Goal: Browse casually

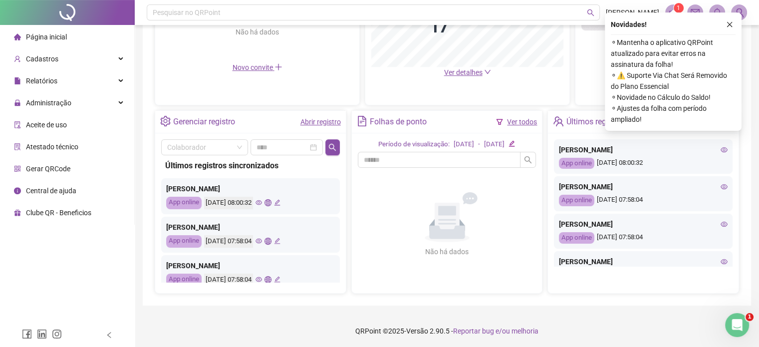
scroll to position [302, 0]
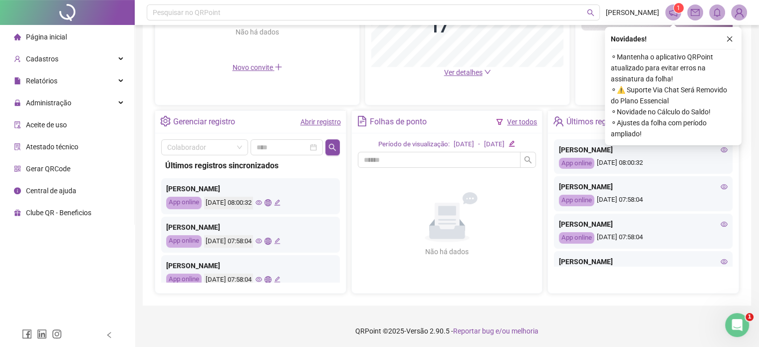
click at [262, 241] on icon "eye" at bounding box center [259, 241] width 6 height 6
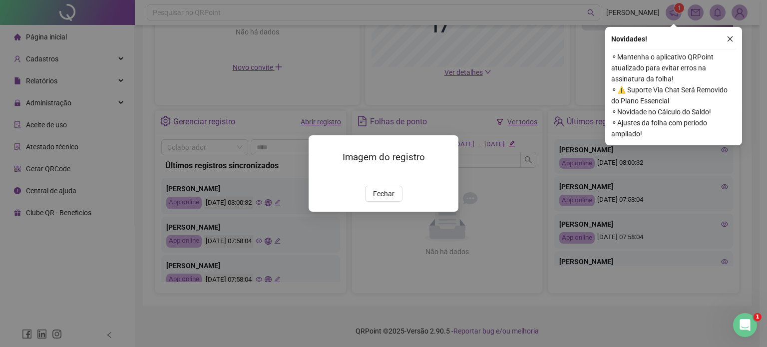
click at [392, 199] on span "Fechar" at bounding box center [383, 193] width 21 height 11
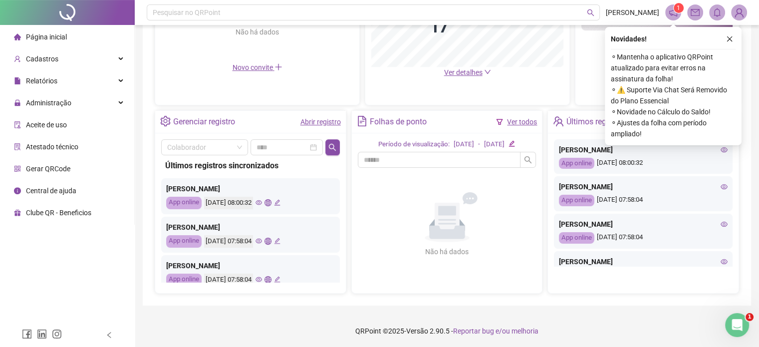
click at [271, 242] on icon "global" at bounding box center [268, 241] width 6 height 6
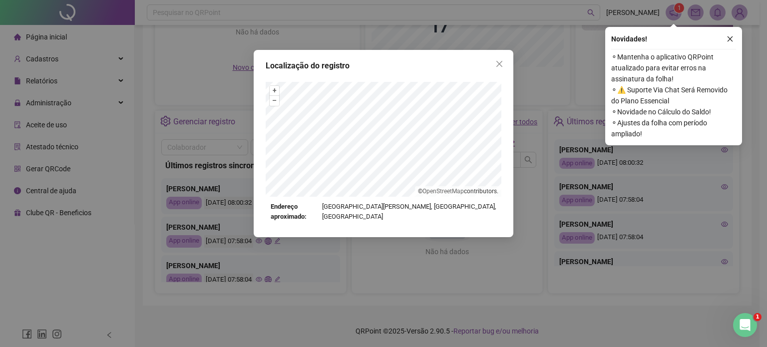
click at [408, 247] on div "Localização do registro + – ⇧ › © OpenStreetMap contributors. Endereço aproxima…" at bounding box center [383, 173] width 767 height 347
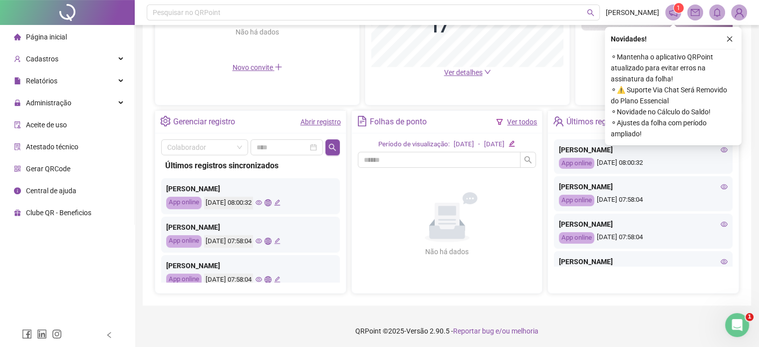
scroll to position [50, 0]
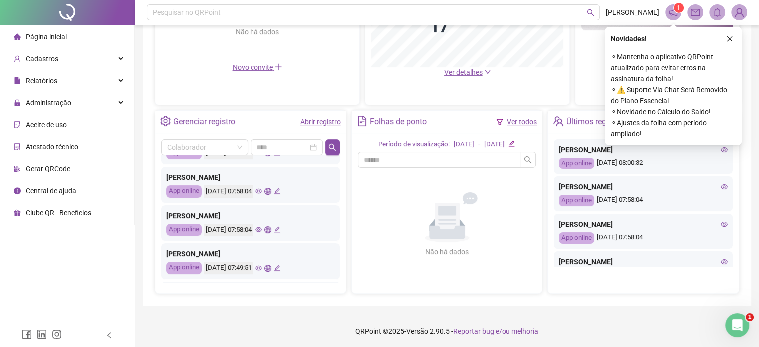
click at [262, 227] on icon "eye" at bounding box center [259, 229] width 6 height 5
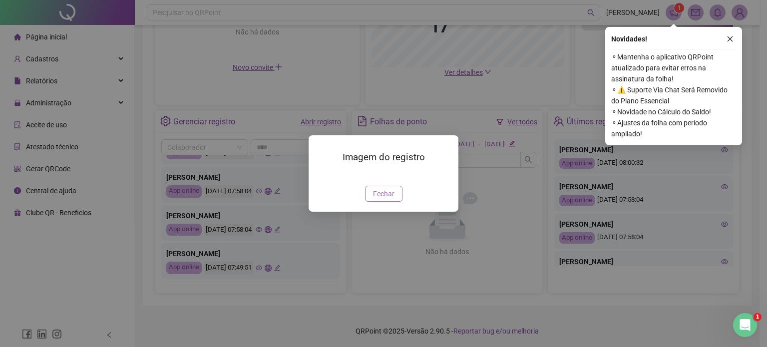
click at [389, 199] on span "Fechar" at bounding box center [383, 193] width 21 height 11
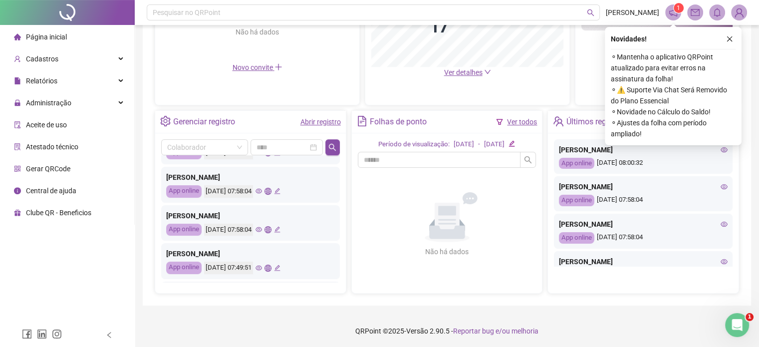
click at [262, 191] on icon "eye" at bounding box center [259, 191] width 6 height 6
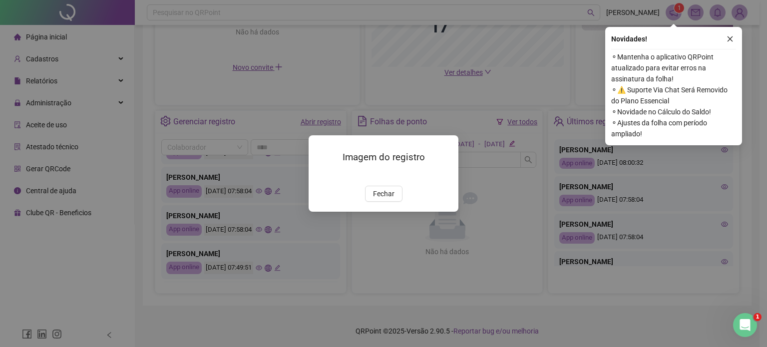
drag, startPoint x: 389, startPoint y: 253, endPoint x: 372, endPoint y: 255, distance: 17.5
click at [389, 199] on span "Fechar" at bounding box center [383, 193] width 21 height 11
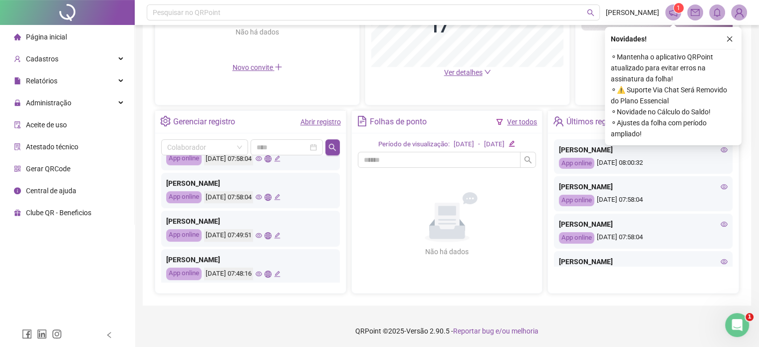
scroll to position [100, 0]
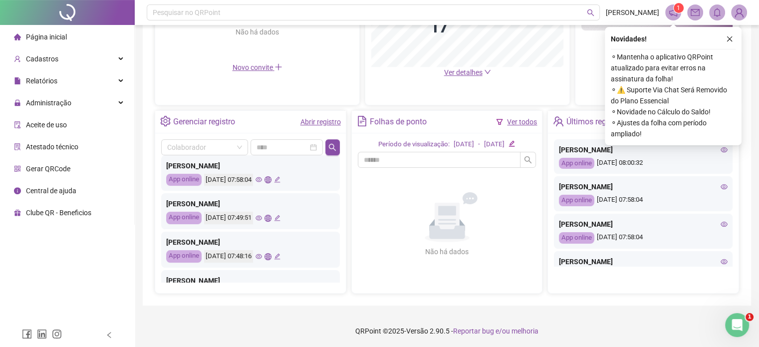
click at [262, 218] on icon "eye" at bounding box center [259, 218] width 6 height 6
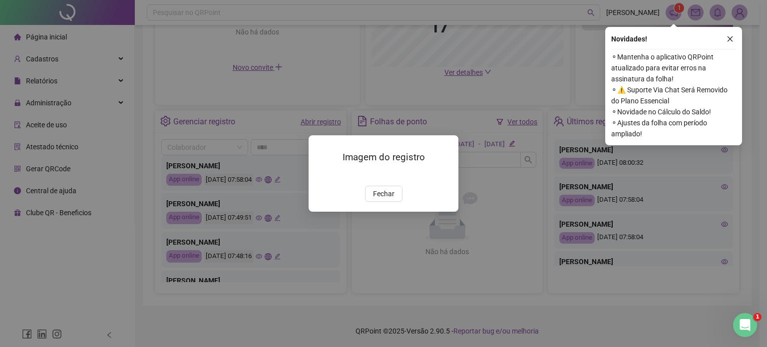
click at [381, 212] on div "Imagem do registro Fechar" at bounding box center [384, 173] width 150 height 76
click at [375, 199] on span "Fechar" at bounding box center [383, 193] width 21 height 11
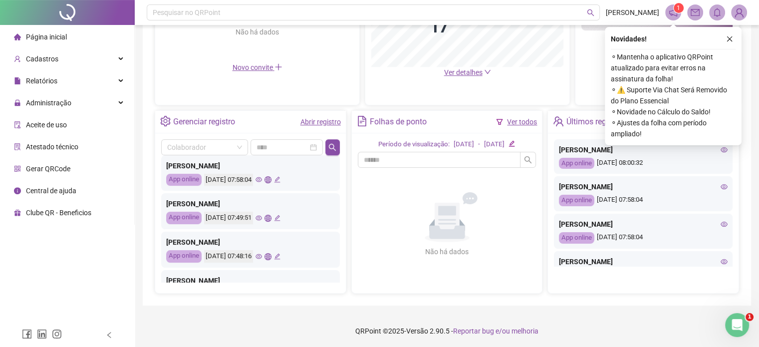
click at [262, 256] on icon "eye" at bounding box center [259, 256] width 6 height 6
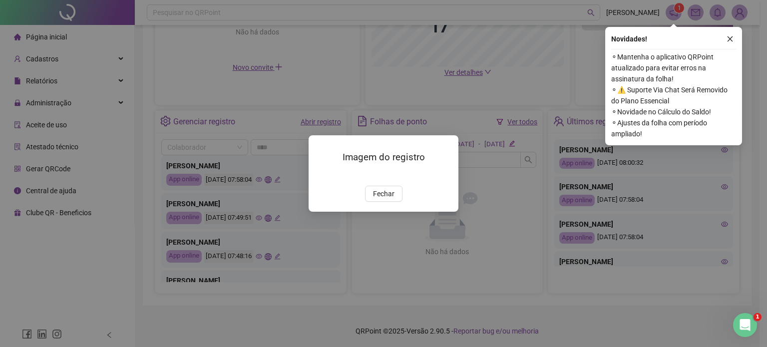
click at [248, 257] on div "Imagem do registro Fechar" at bounding box center [383, 173] width 767 height 347
click at [383, 199] on span "Fechar" at bounding box center [383, 193] width 21 height 11
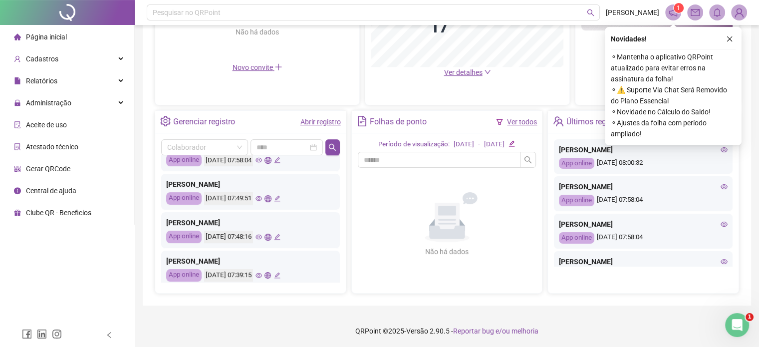
scroll to position [150, 0]
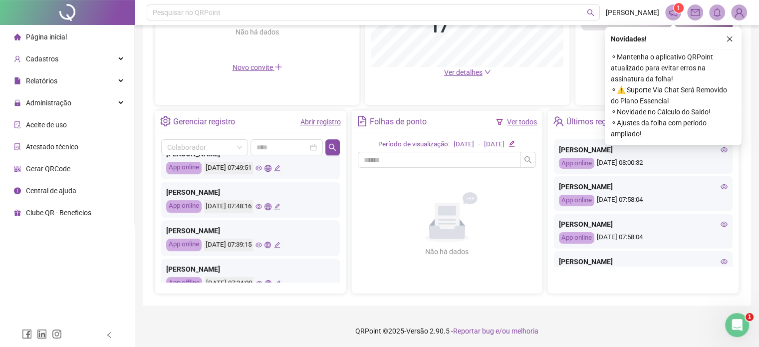
click at [262, 245] on icon "eye" at bounding box center [259, 245] width 6 height 5
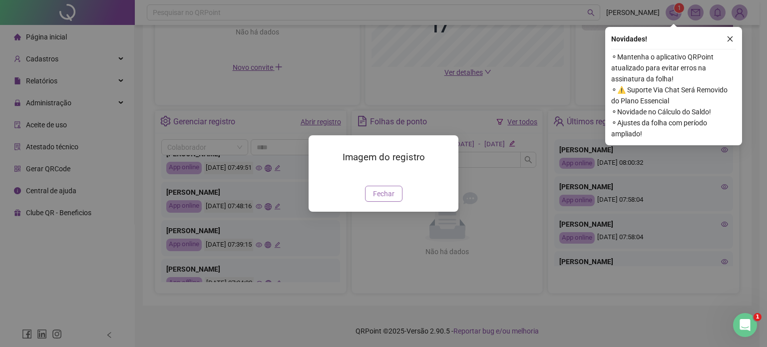
click at [376, 199] on span "Fechar" at bounding box center [383, 193] width 21 height 11
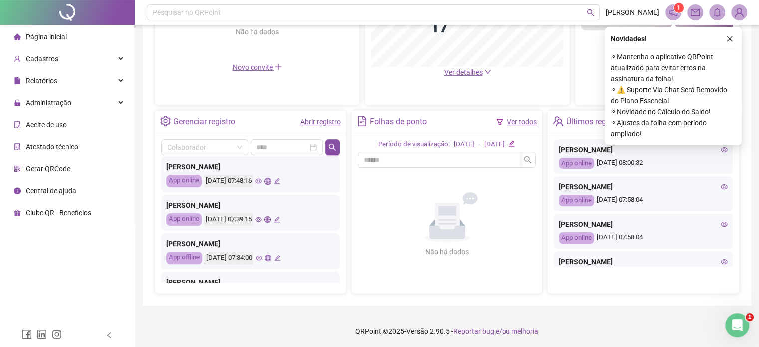
scroll to position [200, 0]
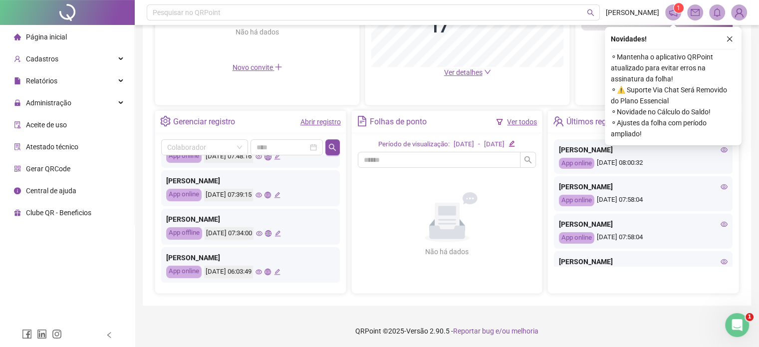
click at [263, 233] on icon "eye" at bounding box center [259, 233] width 6 height 6
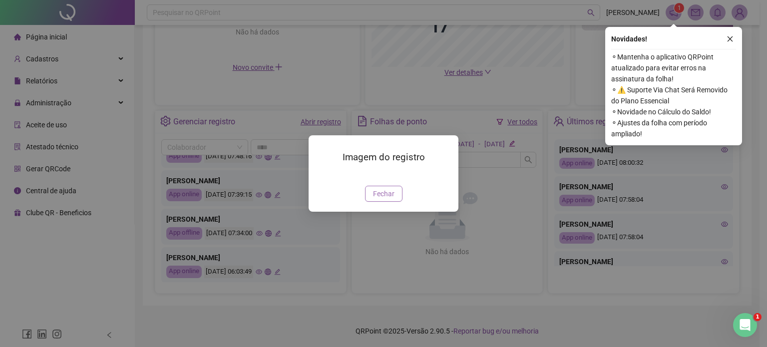
click at [391, 199] on span "Fechar" at bounding box center [383, 193] width 21 height 11
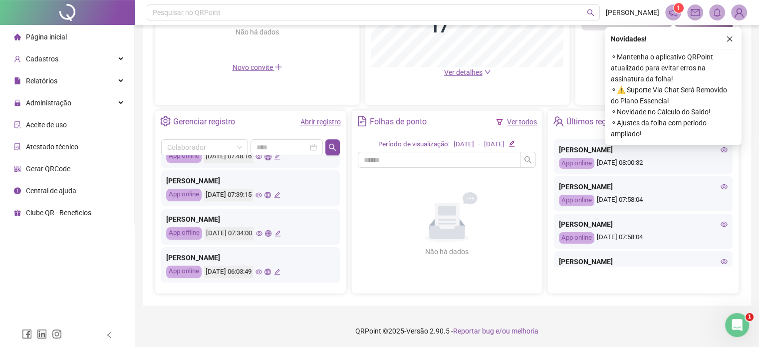
scroll to position [250, 0]
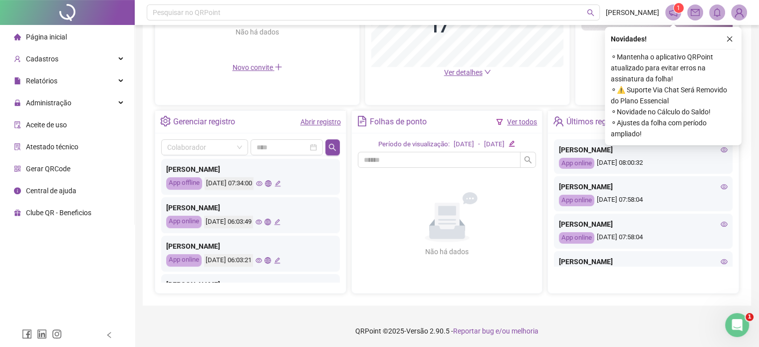
click at [262, 222] on icon "eye" at bounding box center [259, 222] width 6 height 6
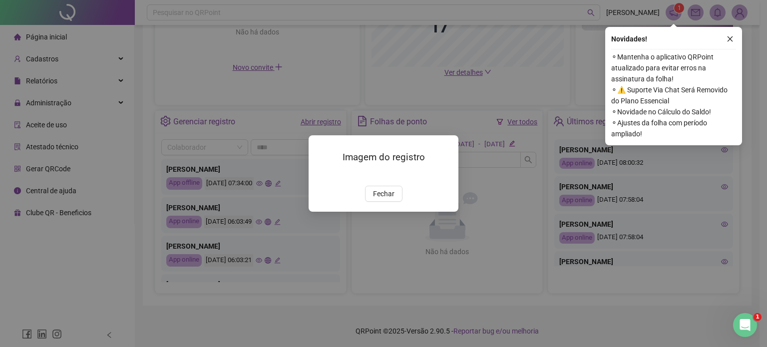
click at [320, 175] on img at bounding box center [320, 175] width 0 height 0
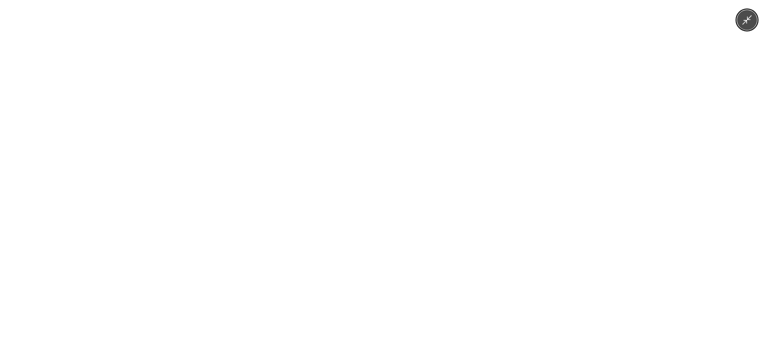
click at [749, 15] on icon "Minimize image" at bounding box center [746, 19] width 11 height 11
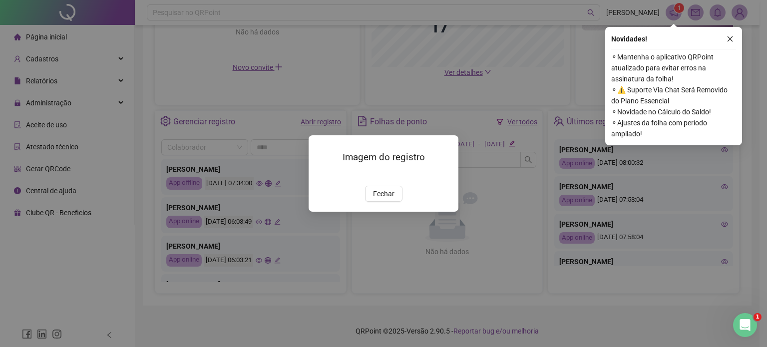
click at [280, 139] on div "Imagem do registro Fechar" at bounding box center [383, 173] width 767 height 347
click at [254, 299] on div "Imagem do registro Fechar" at bounding box center [383, 173] width 767 height 347
click at [379, 199] on span "Fechar" at bounding box center [383, 193] width 21 height 11
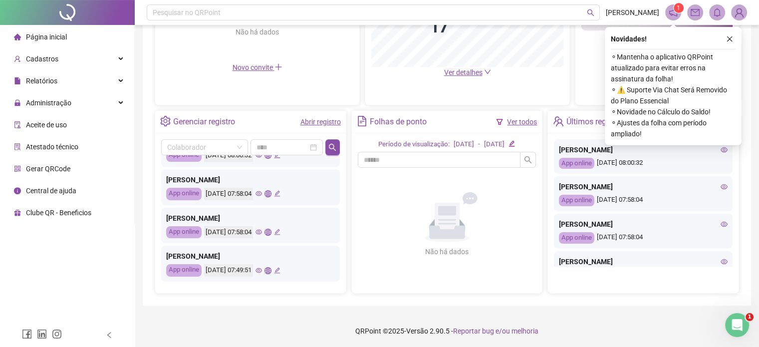
scroll to position [0, 0]
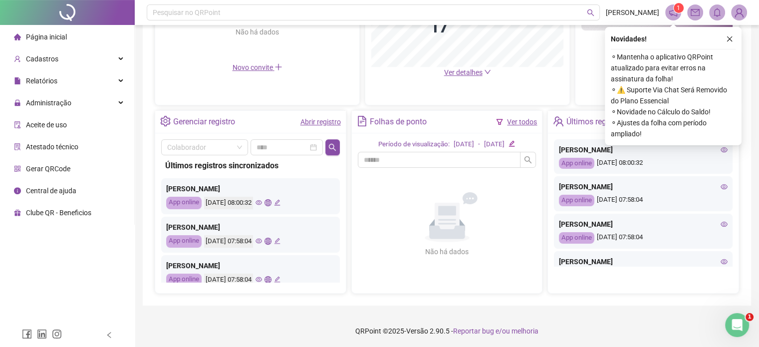
click at [262, 201] on icon "eye" at bounding box center [259, 202] width 6 height 6
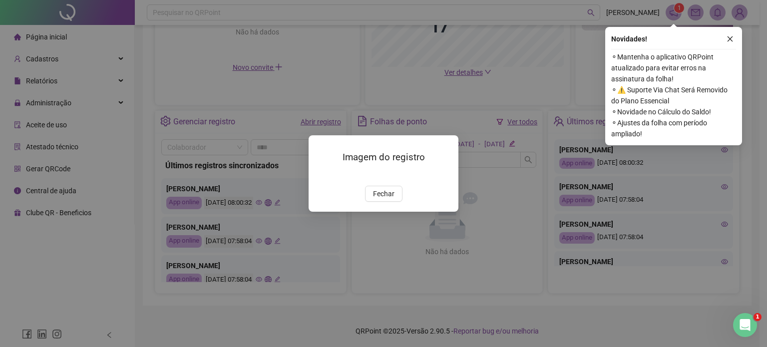
click at [389, 199] on span "Fechar" at bounding box center [383, 193] width 21 height 11
